Goal: Task Accomplishment & Management: Complete application form

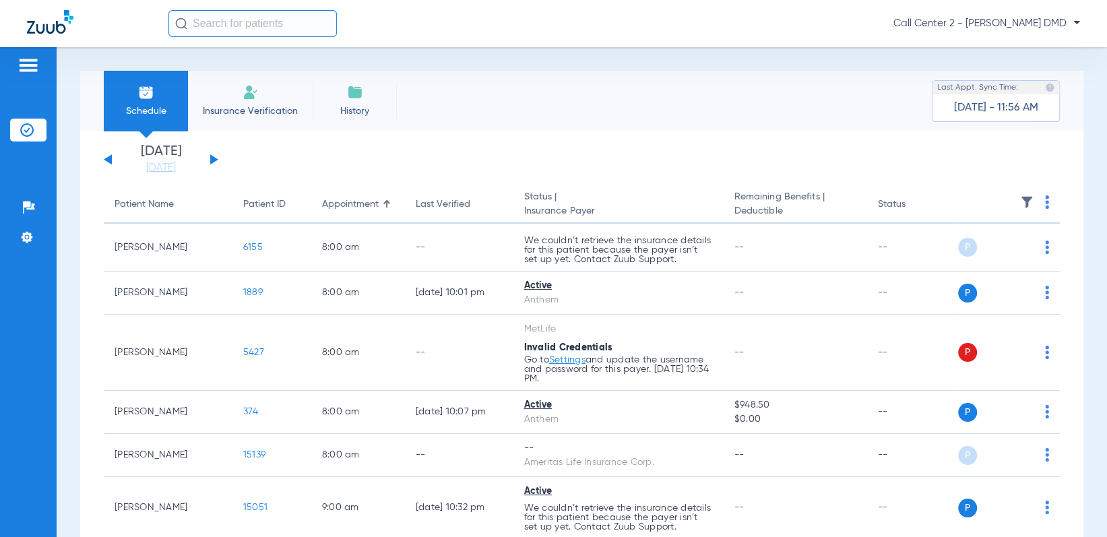
drag, startPoint x: 238, startPoint y: 91, endPoint x: 274, endPoint y: 116, distance: 43.5
click at [239, 92] on li "Insurance Verification" at bounding box center [250, 101] width 125 height 61
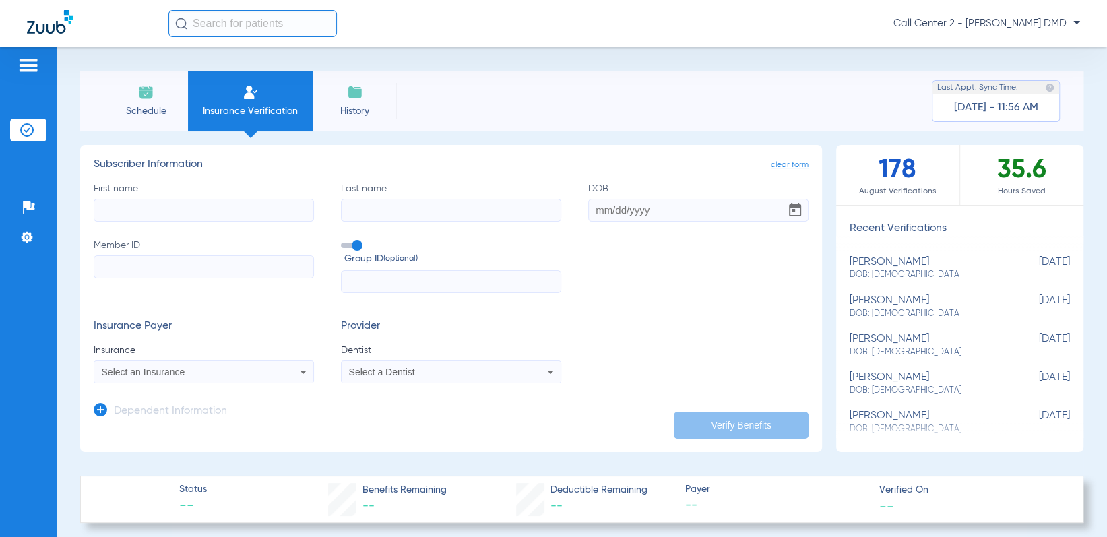
click at [261, 208] on input "First name" at bounding box center [204, 210] width 220 height 23
click at [212, 207] on input "First name Required" at bounding box center [204, 210] width 220 height 23
type input "[PERSON_NAME]"
type input "[DATE]"
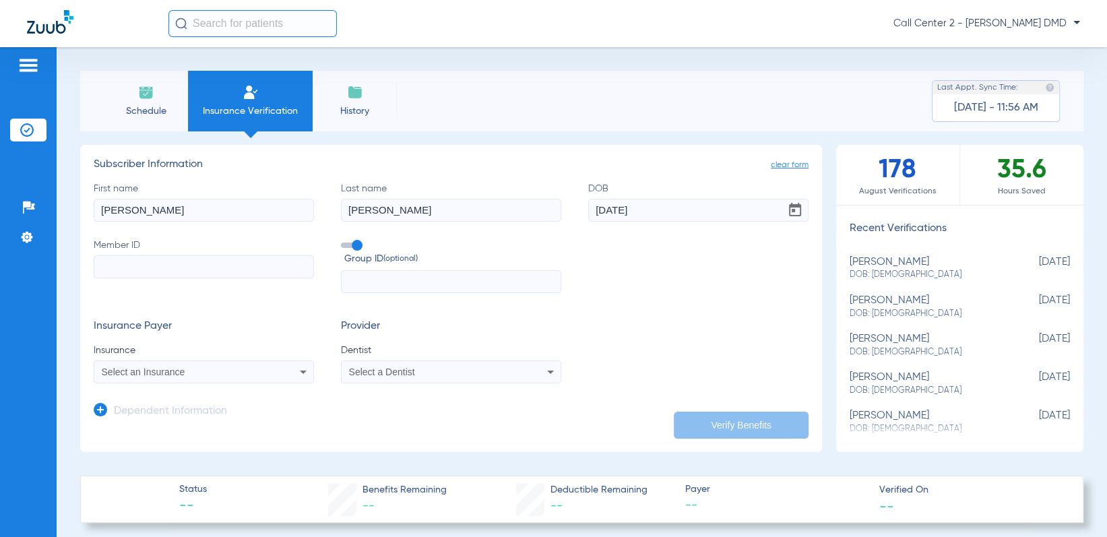
click at [152, 262] on input "Member ID" at bounding box center [204, 266] width 220 height 23
paste input "SI803972513"
type input "SI803972513"
click at [259, 362] on mat-select "Select an Insurance" at bounding box center [204, 371] width 220 height 23
click at [254, 370] on div "Select an Insurance" at bounding box center [184, 371] width 164 height 9
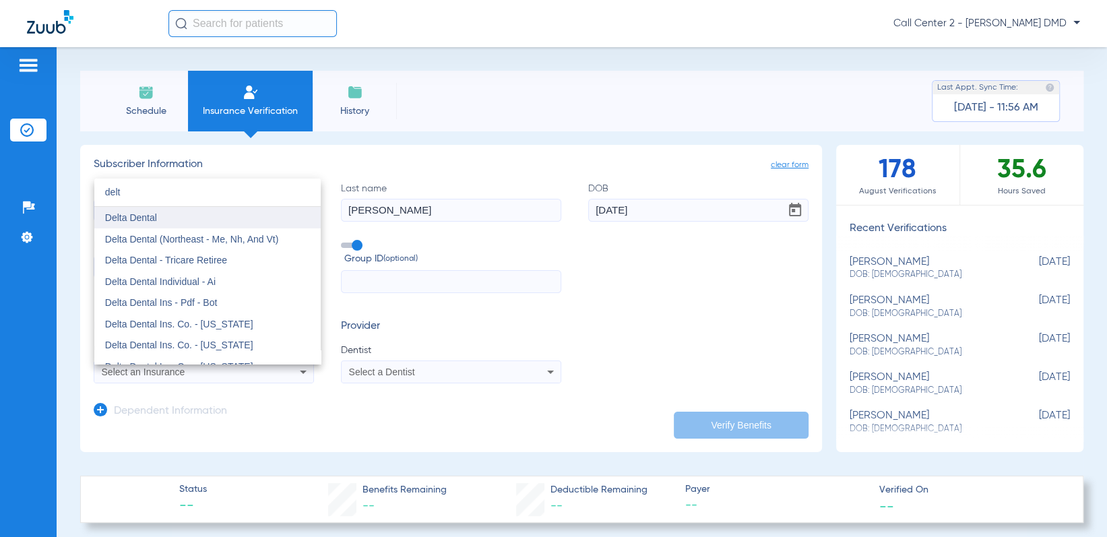
type input "delt"
click at [190, 226] on mat-option "Delta Dental" at bounding box center [207, 218] width 226 height 22
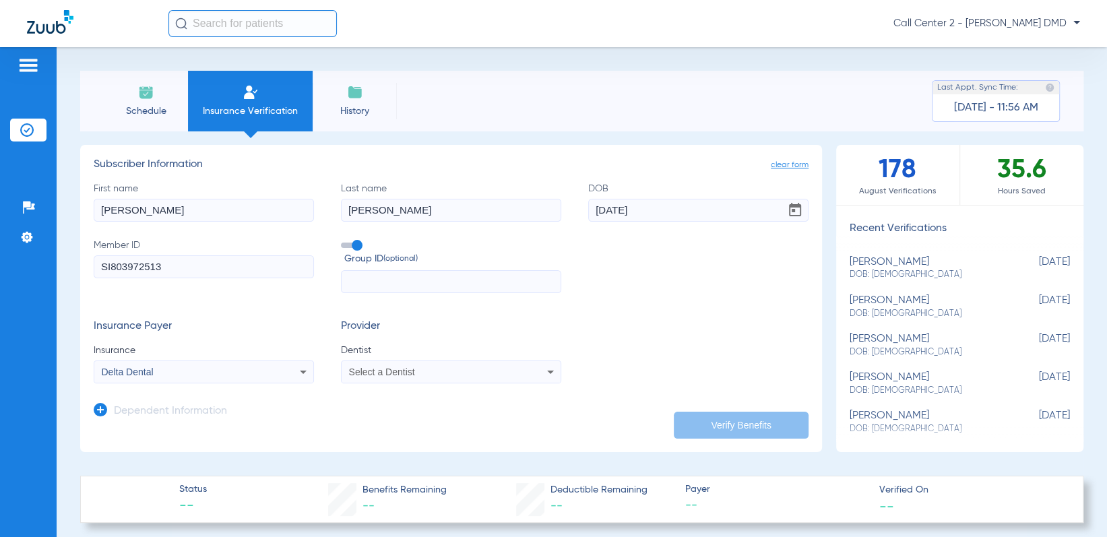
click at [360, 374] on span "Select a Dentist" at bounding box center [382, 371] width 66 height 11
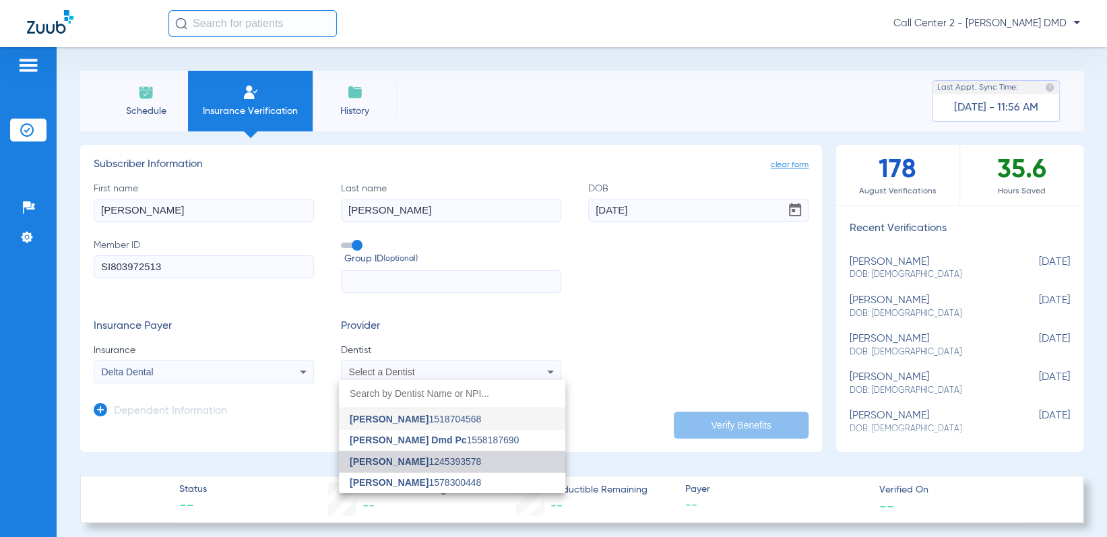
click at [377, 465] on span "[PERSON_NAME]" at bounding box center [389, 461] width 79 height 11
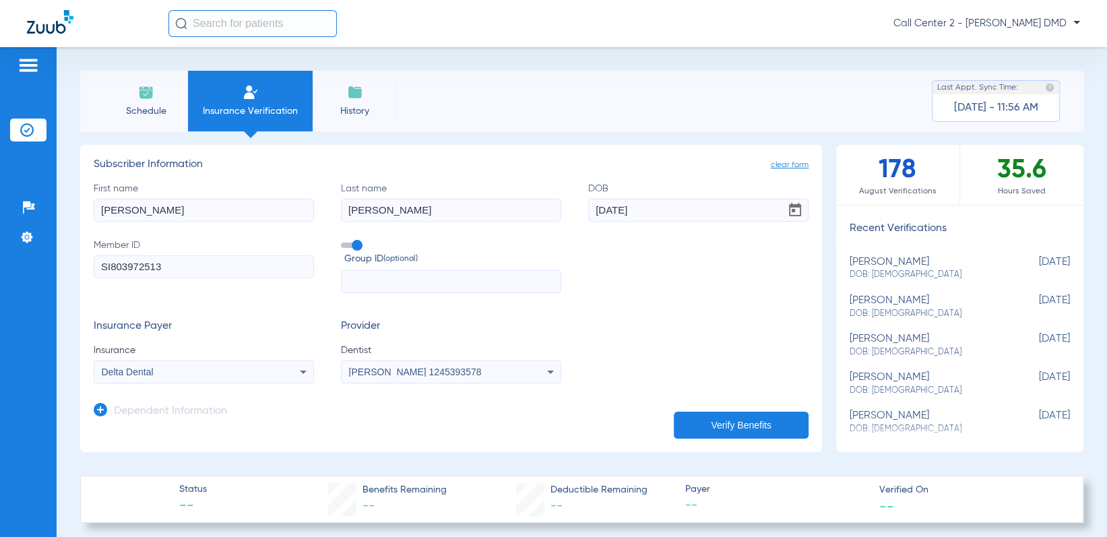
click at [743, 420] on button "Verify Benefits" at bounding box center [741, 425] width 135 height 27
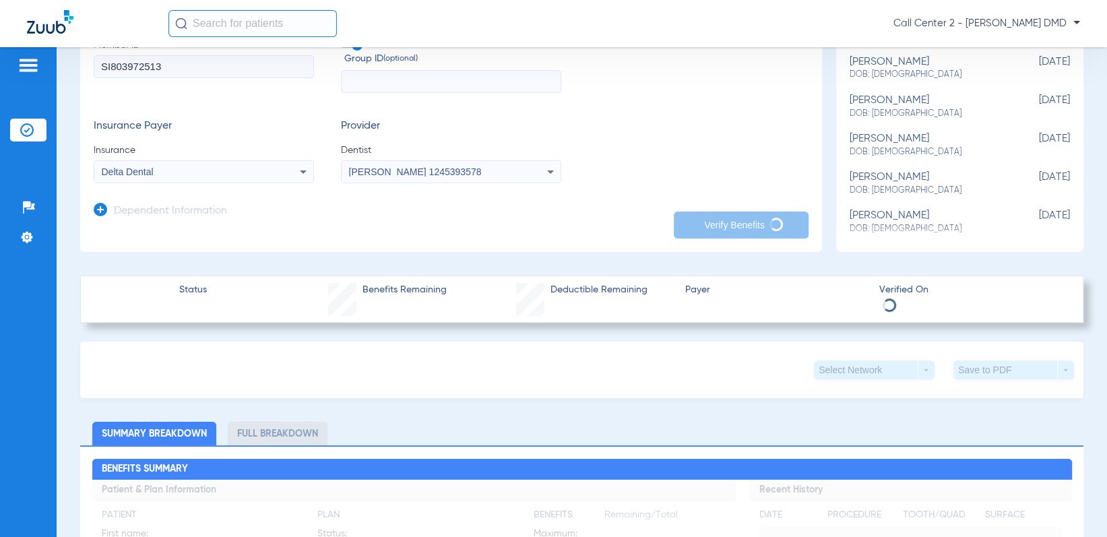
scroll to position [202, 0]
